Goal: Use online tool/utility: Utilize a website feature to perform a specific function

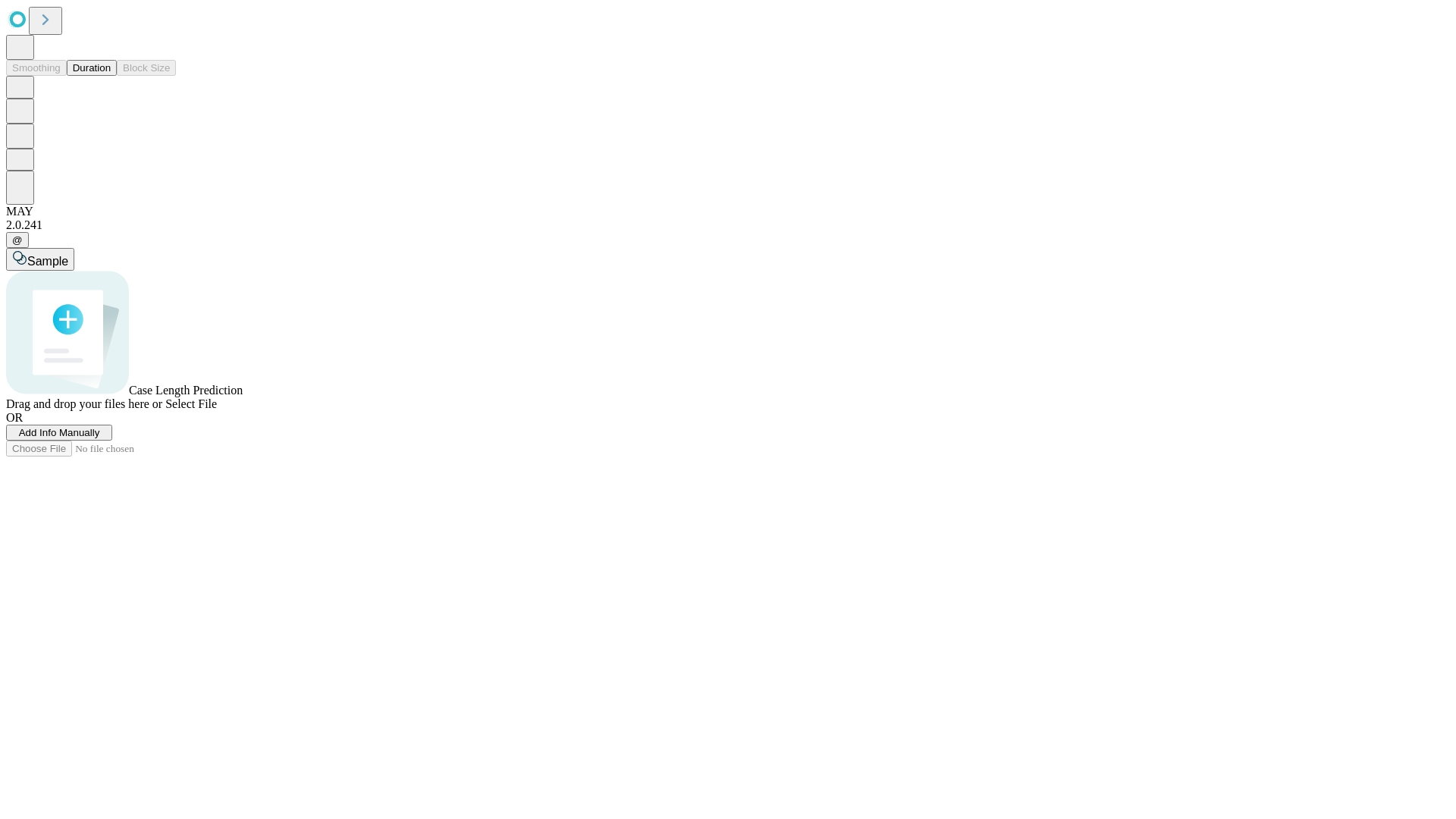
click at [110, 76] on button "Duration" at bounding box center [92, 68] width 50 height 16
click at [100, 438] on span "Add Info Manually" at bounding box center [59, 432] width 81 height 11
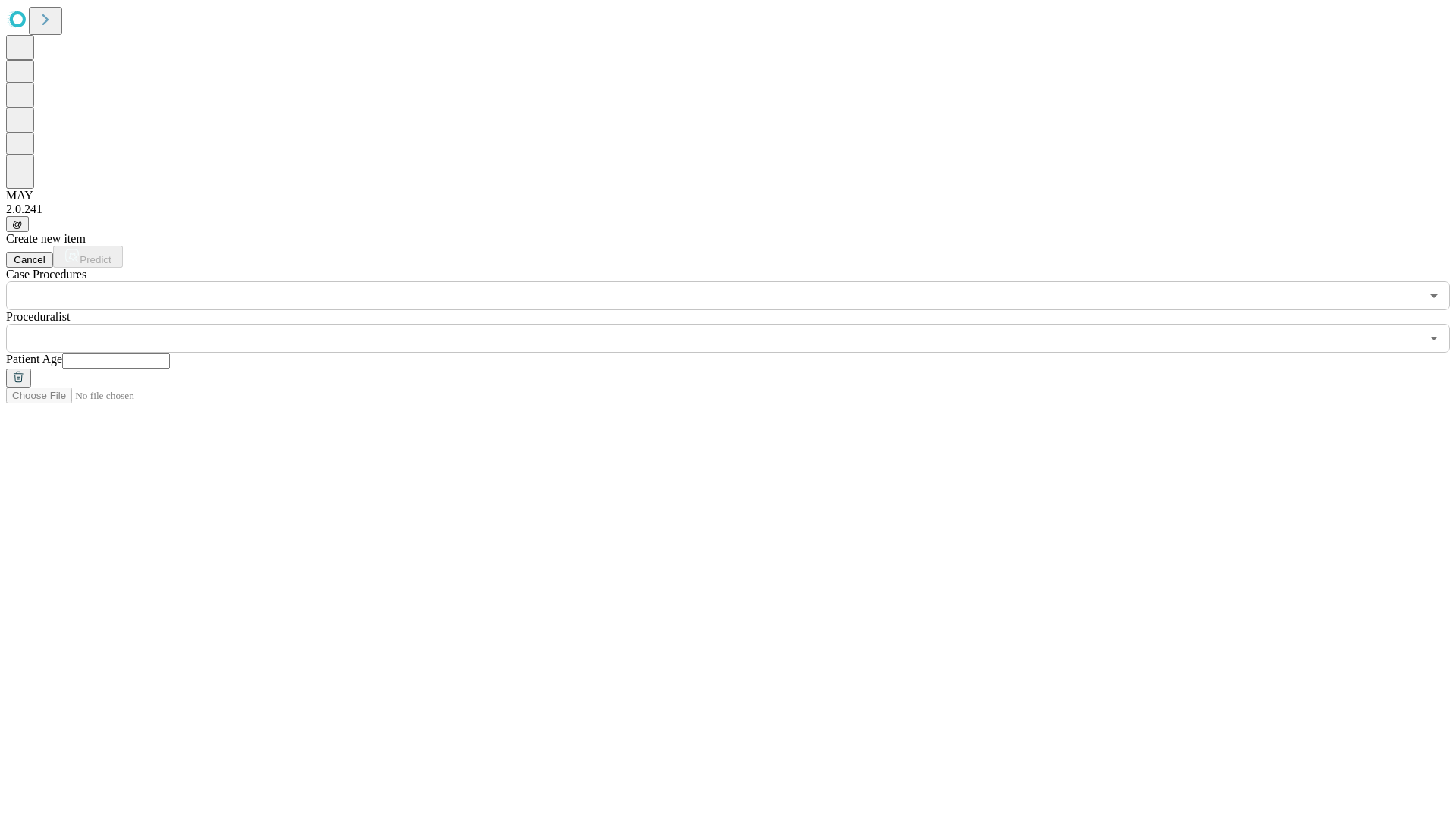
click at [170, 353] on input "text" at bounding box center [116, 361] width 108 height 15
type input "**"
click at [739, 323] on input "text" at bounding box center [713, 337] width 1414 height 28
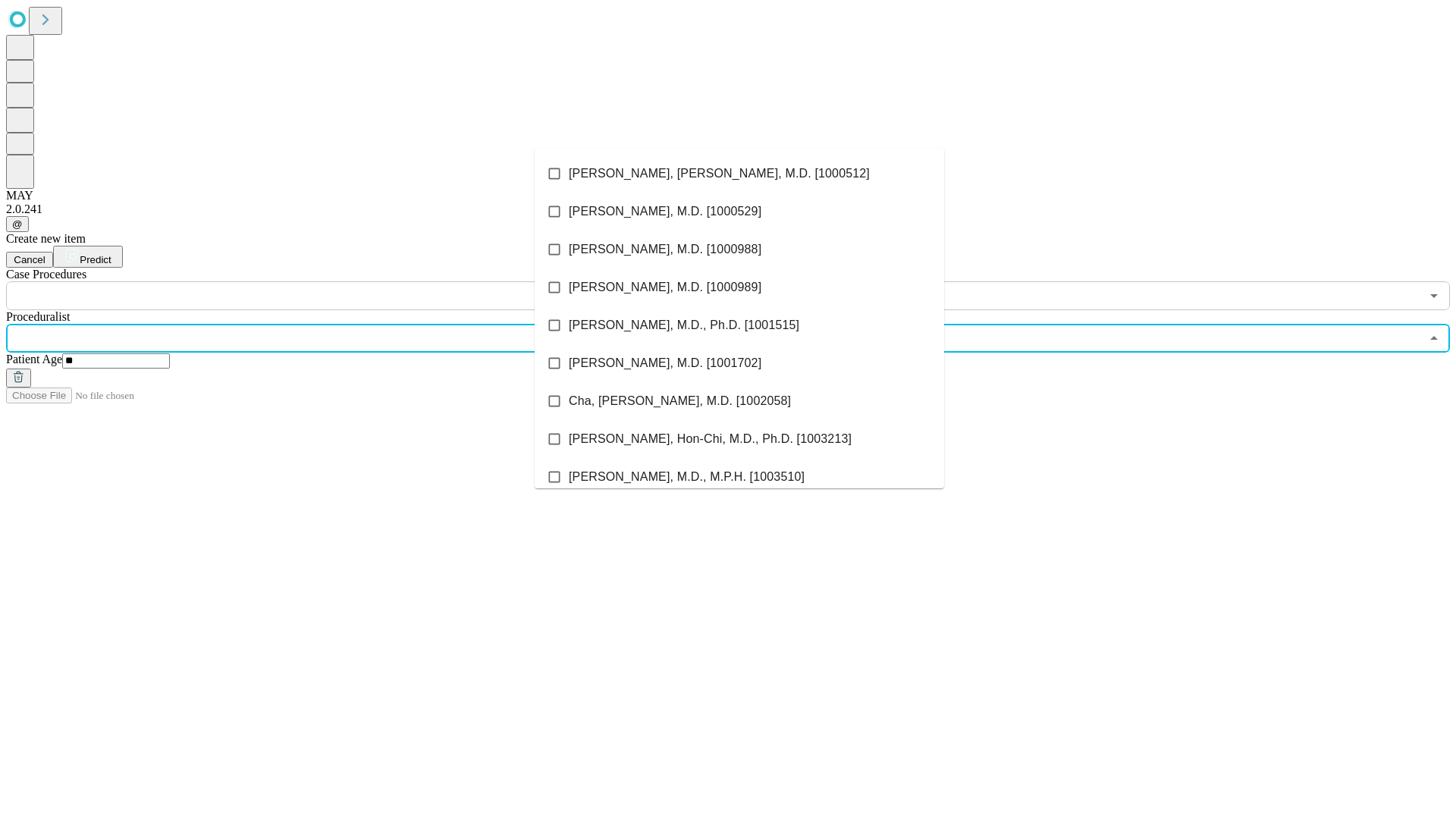
click at [739, 174] on li "[PERSON_NAME], [PERSON_NAME], M.D. [1000512]" at bounding box center [739, 173] width 410 height 38
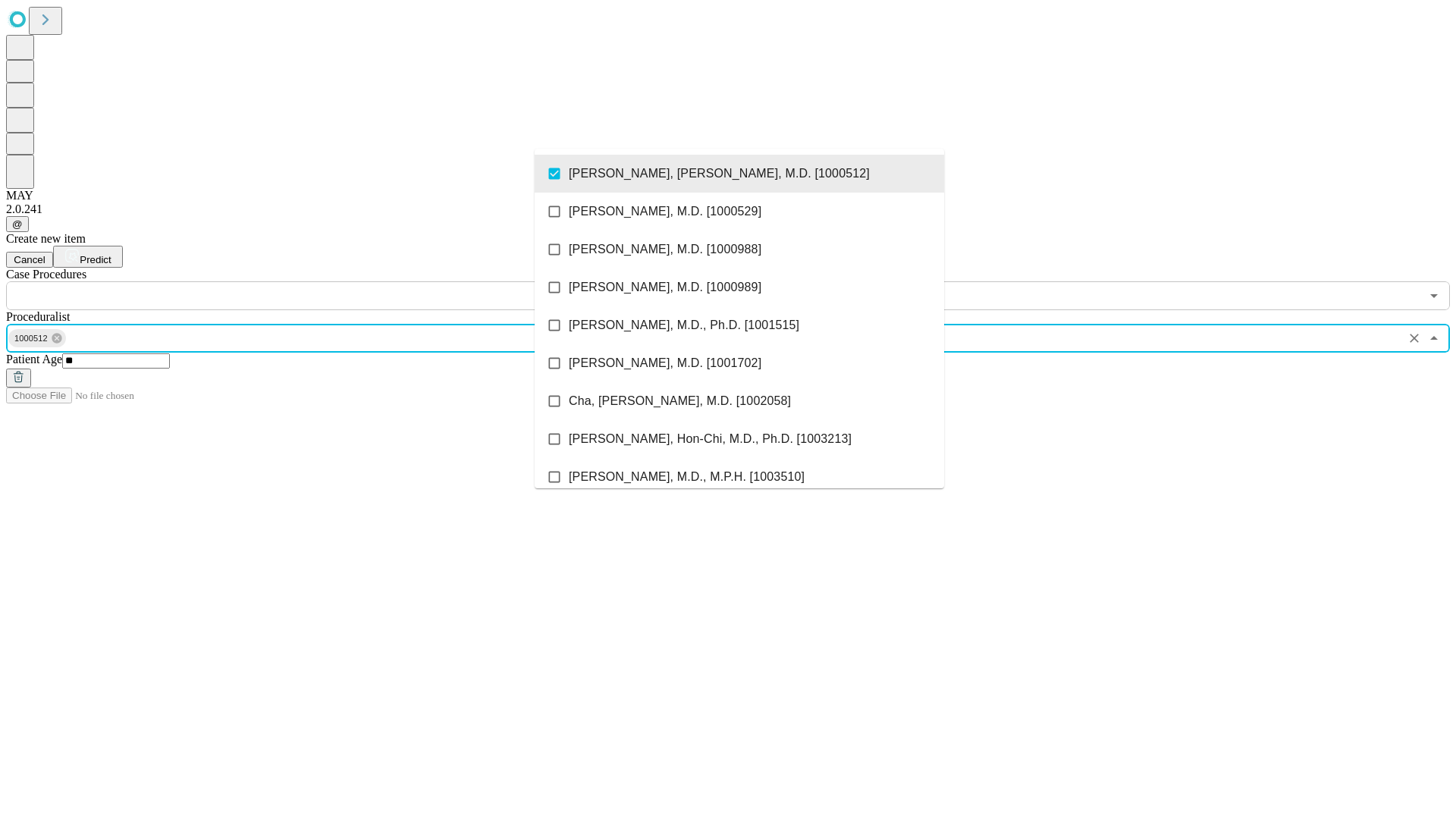
click at [318, 281] on input "text" at bounding box center [713, 295] width 1414 height 28
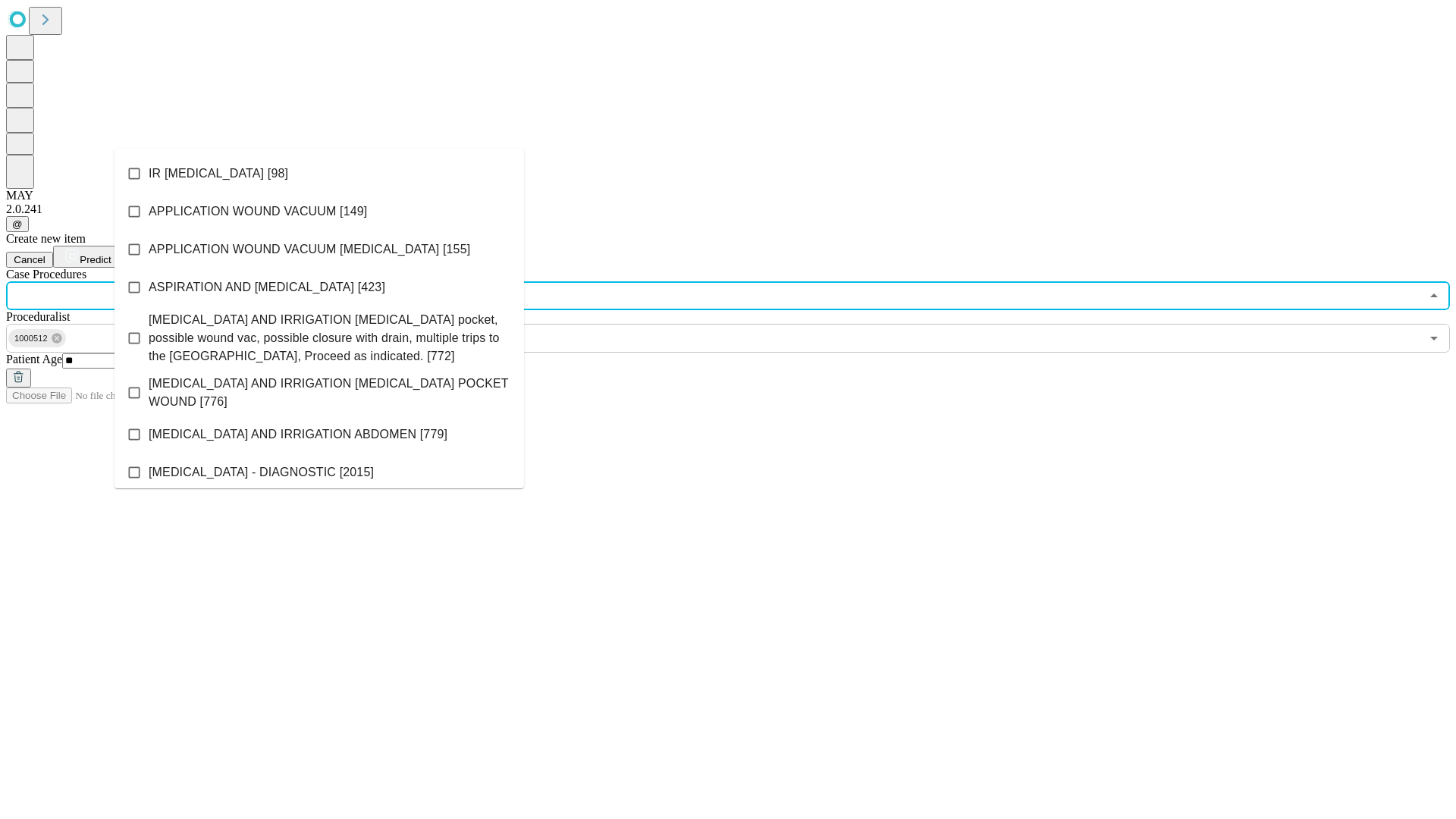
click at [319, 174] on li "IR [MEDICAL_DATA] [98]" at bounding box center [319, 173] width 410 height 38
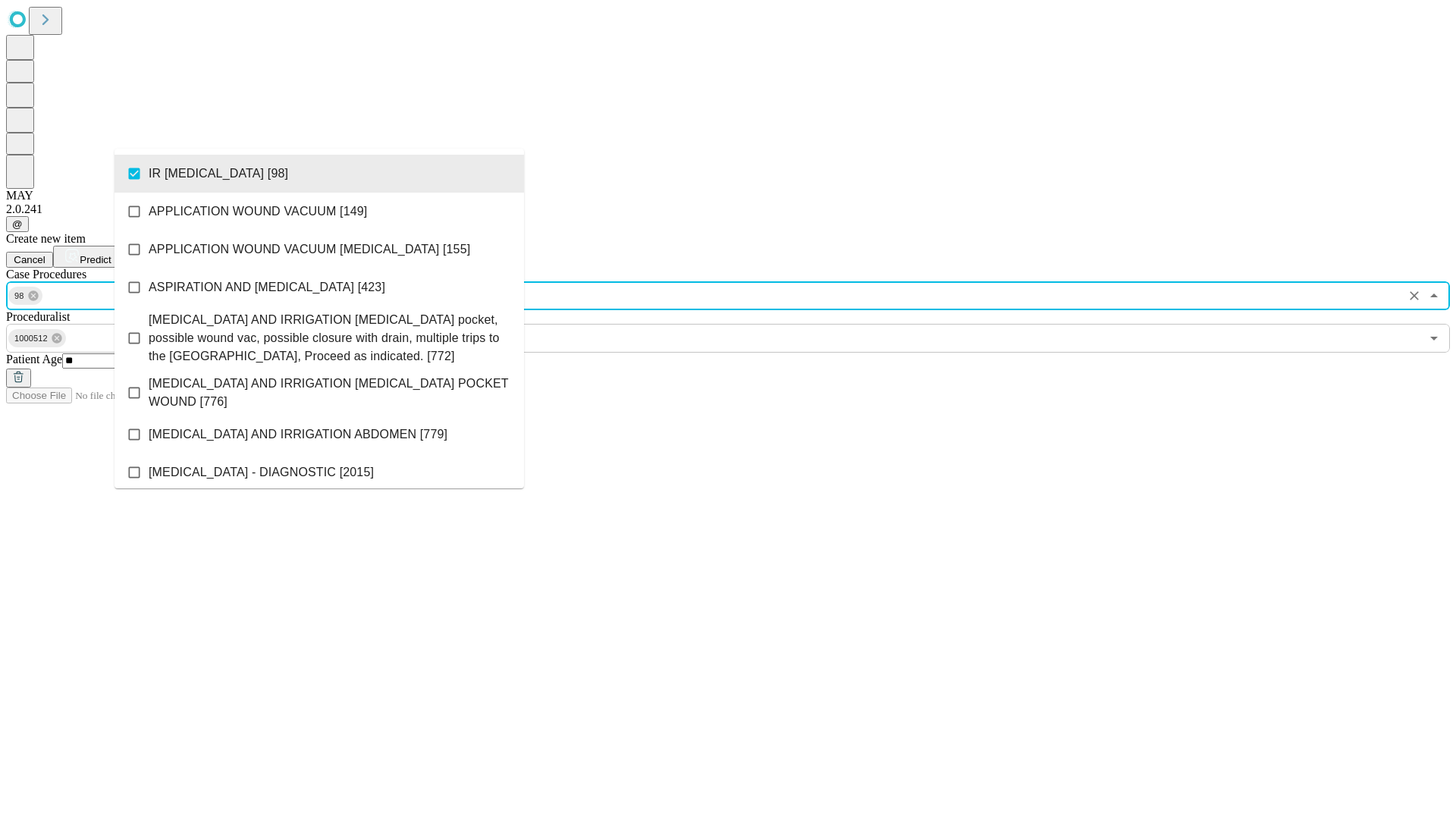
click at [110, 254] on span "Predict" at bounding box center [95, 260] width 31 height 11
